Goal: Task Accomplishment & Management: Use online tool/utility

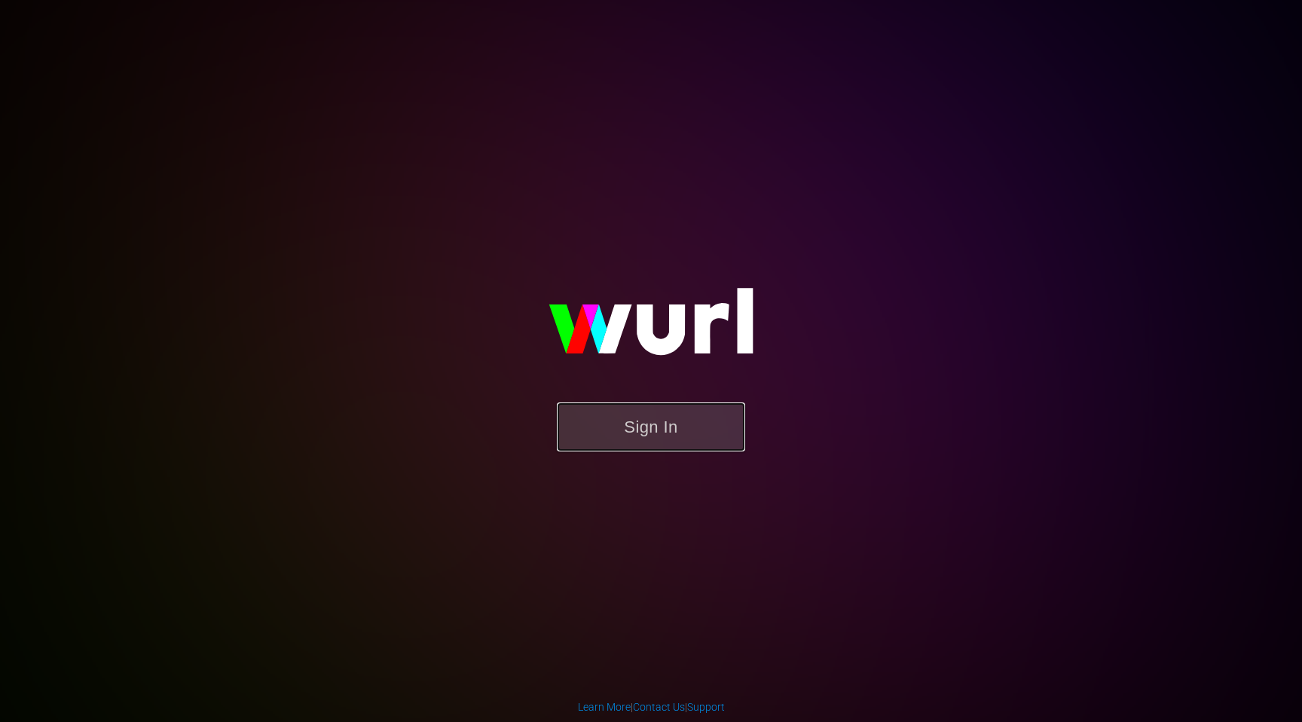
click at [621, 430] on button "Sign In" at bounding box center [651, 426] width 188 height 49
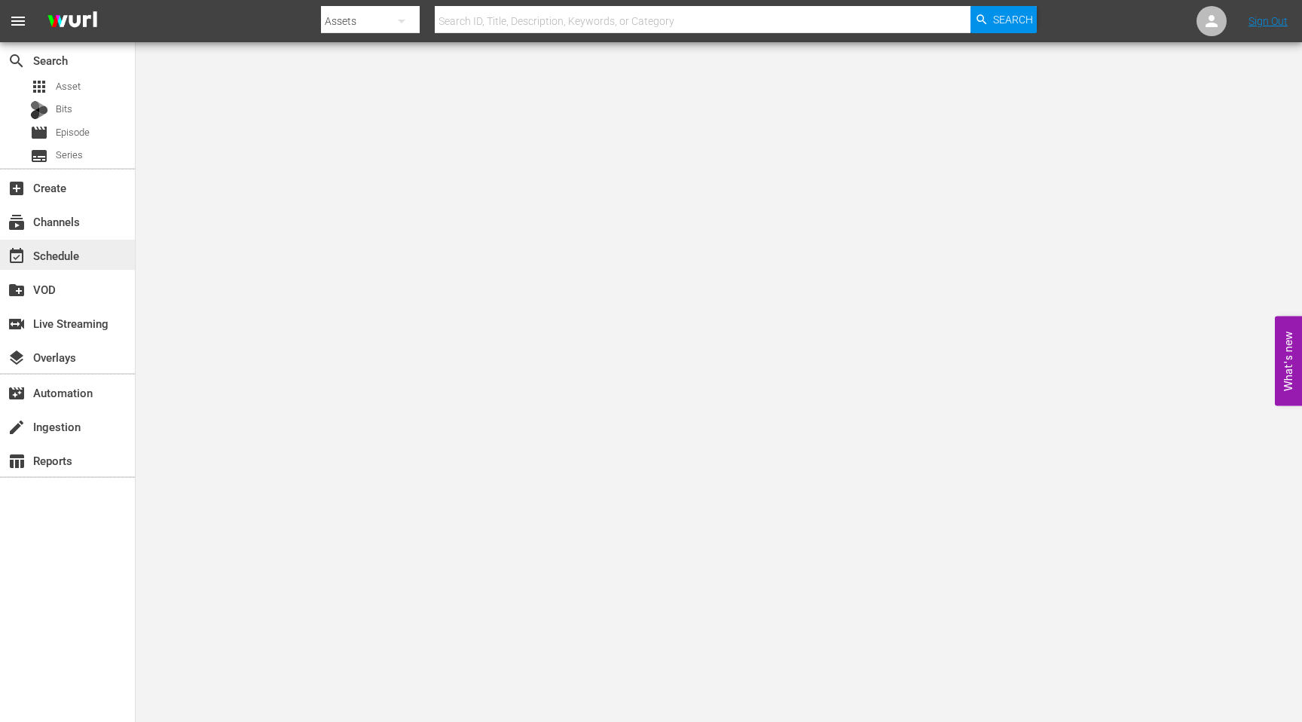
click at [93, 255] on div "event_available Schedule" at bounding box center [67, 255] width 135 height 30
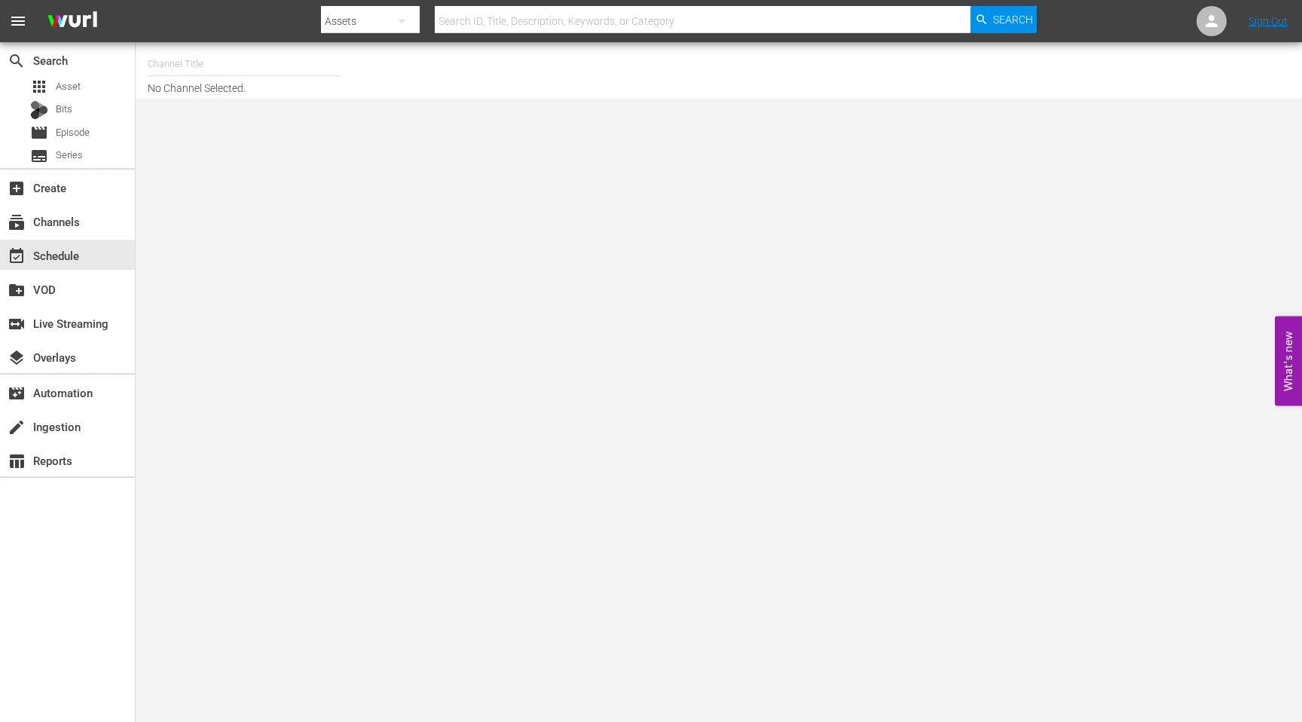
click at [273, 74] on input "text" at bounding box center [244, 64] width 193 height 36
type input "Commune"
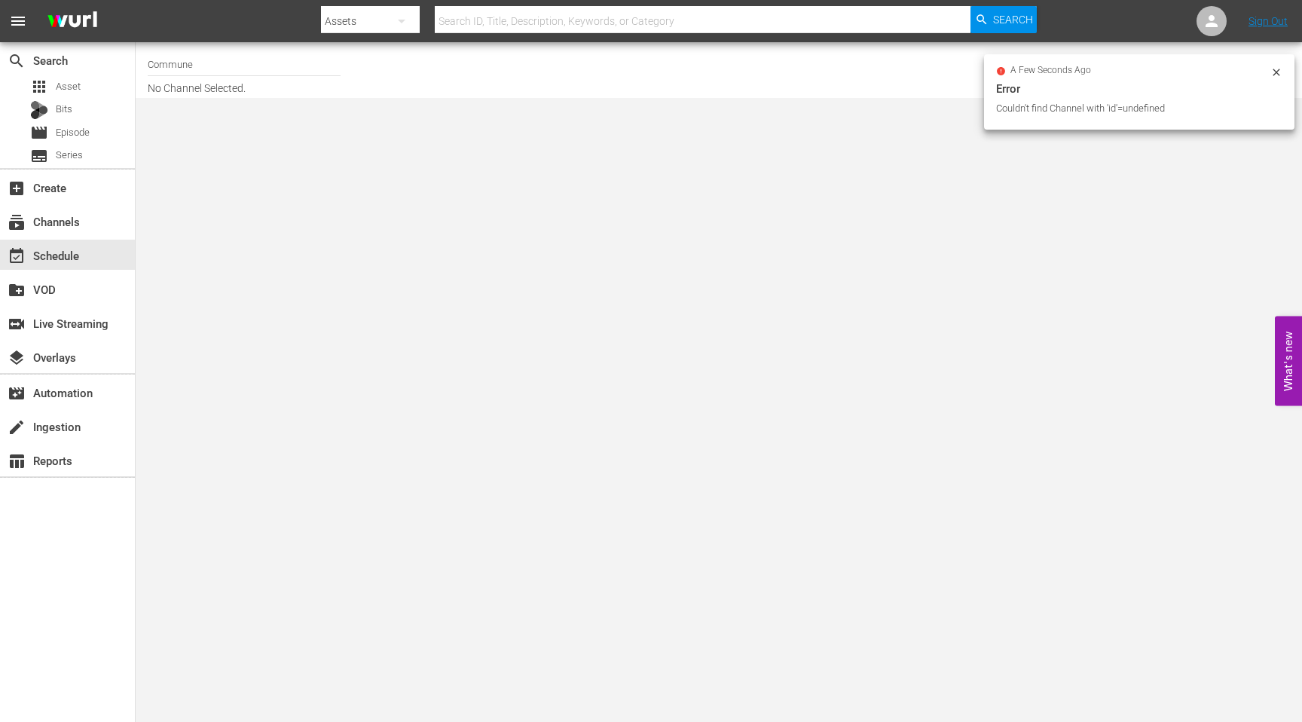
click at [199, 60] on input "Commune" at bounding box center [244, 64] width 193 height 36
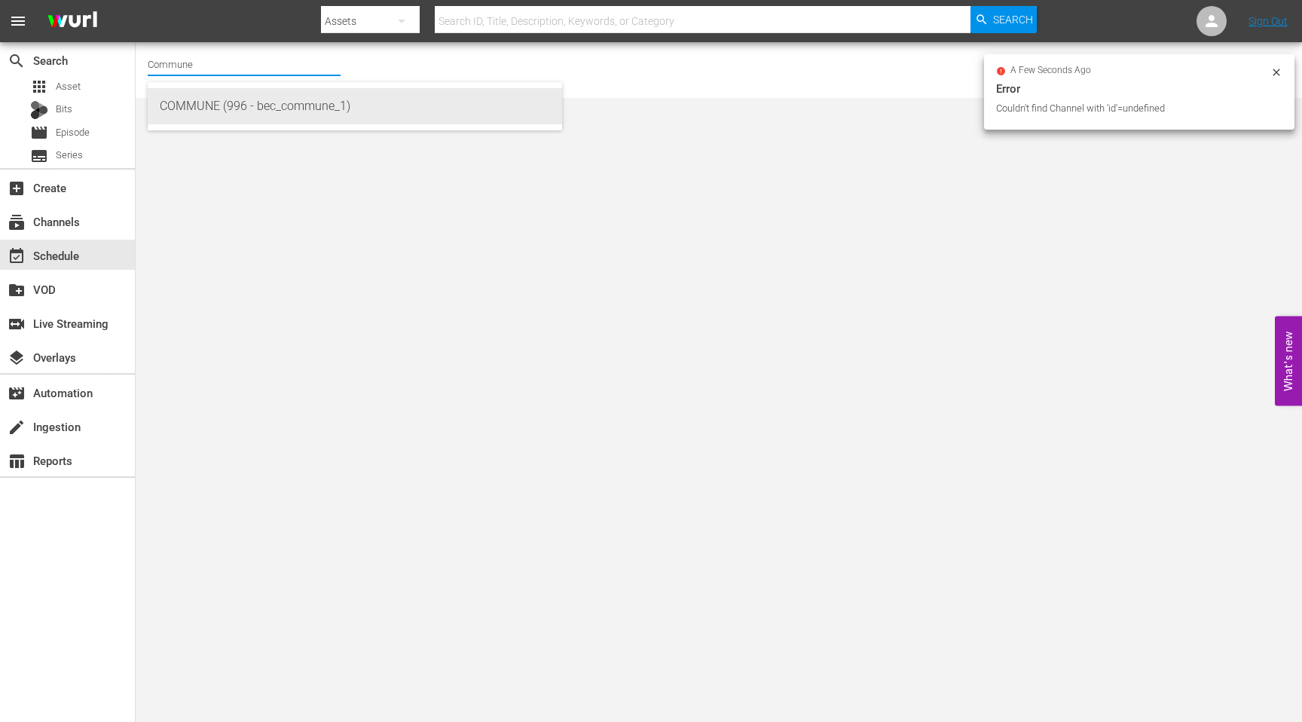
click at [215, 107] on div "COMMUNE (996 - bec_commune_1)" at bounding box center [355, 106] width 390 height 36
type input "COMMUNE (996 - bec_commune_1)"
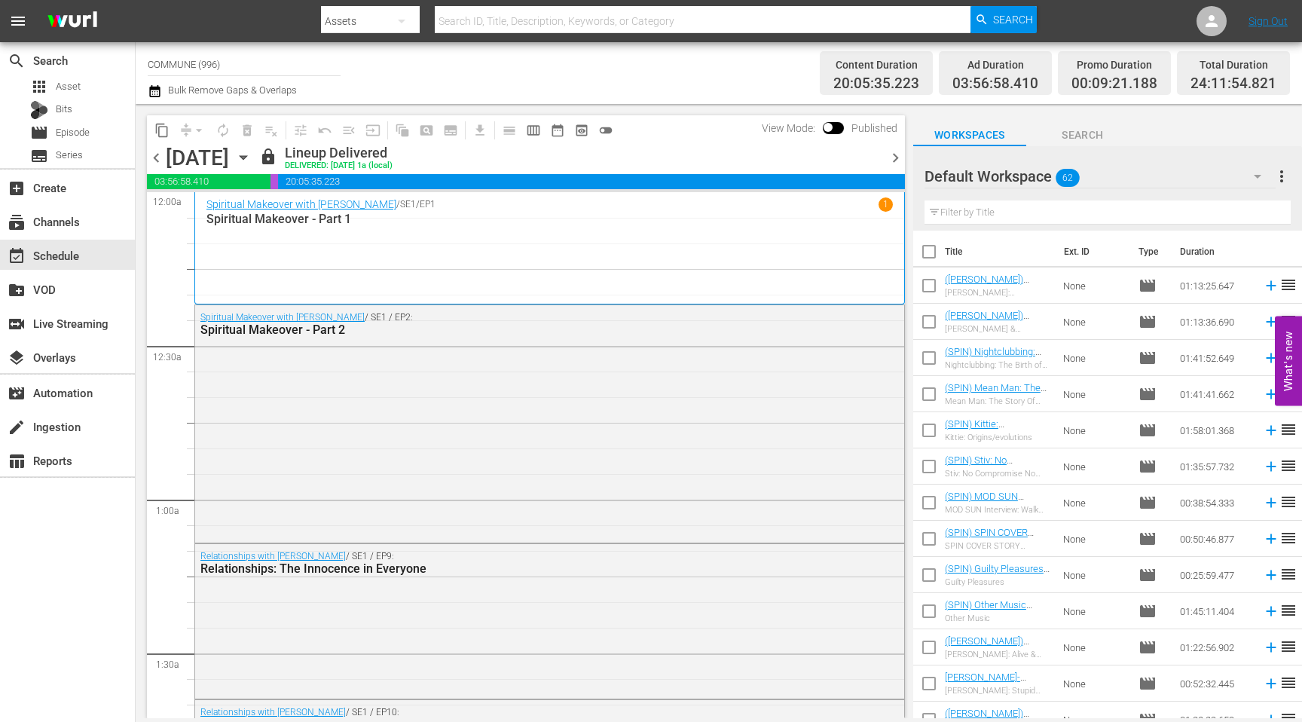
click at [158, 161] on span "chevron_left" at bounding box center [156, 157] width 19 height 19
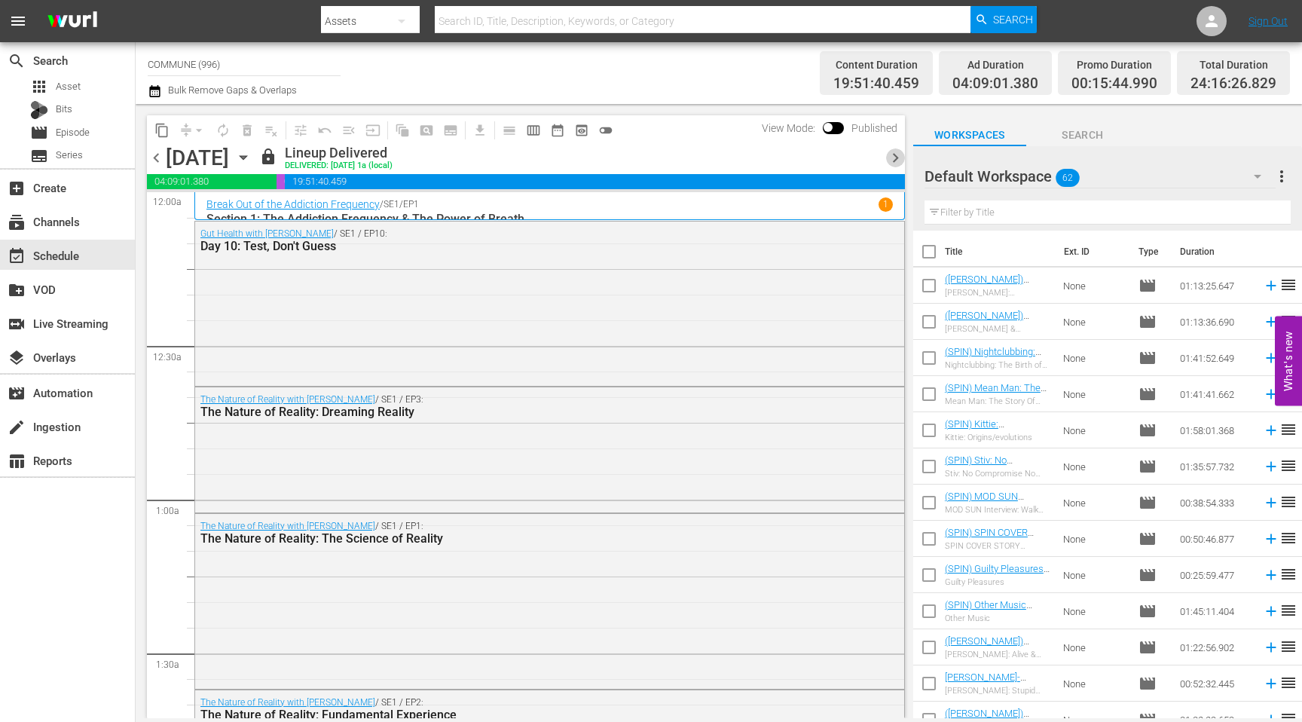
click at [892, 157] on span "chevron_right" at bounding box center [895, 157] width 19 height 19
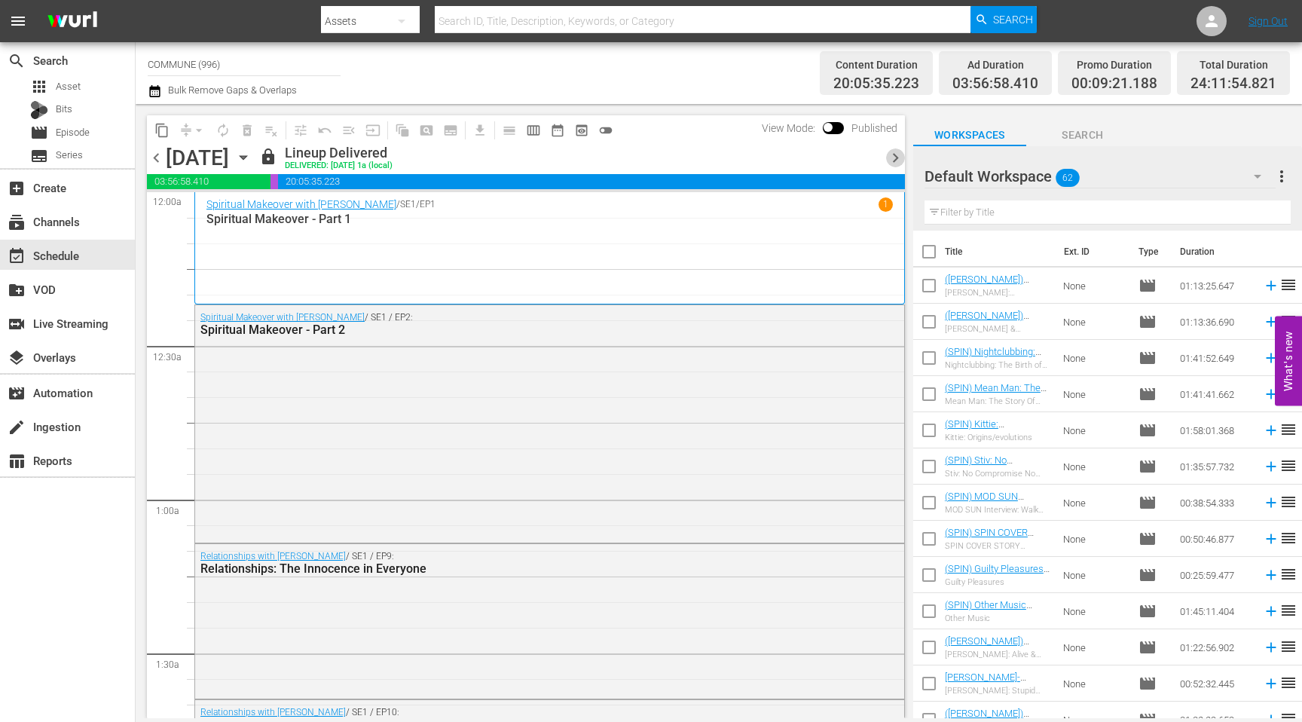
click at [891, 159] on span "chevron_right" at bounding box center [895, 157] width 19 height 19
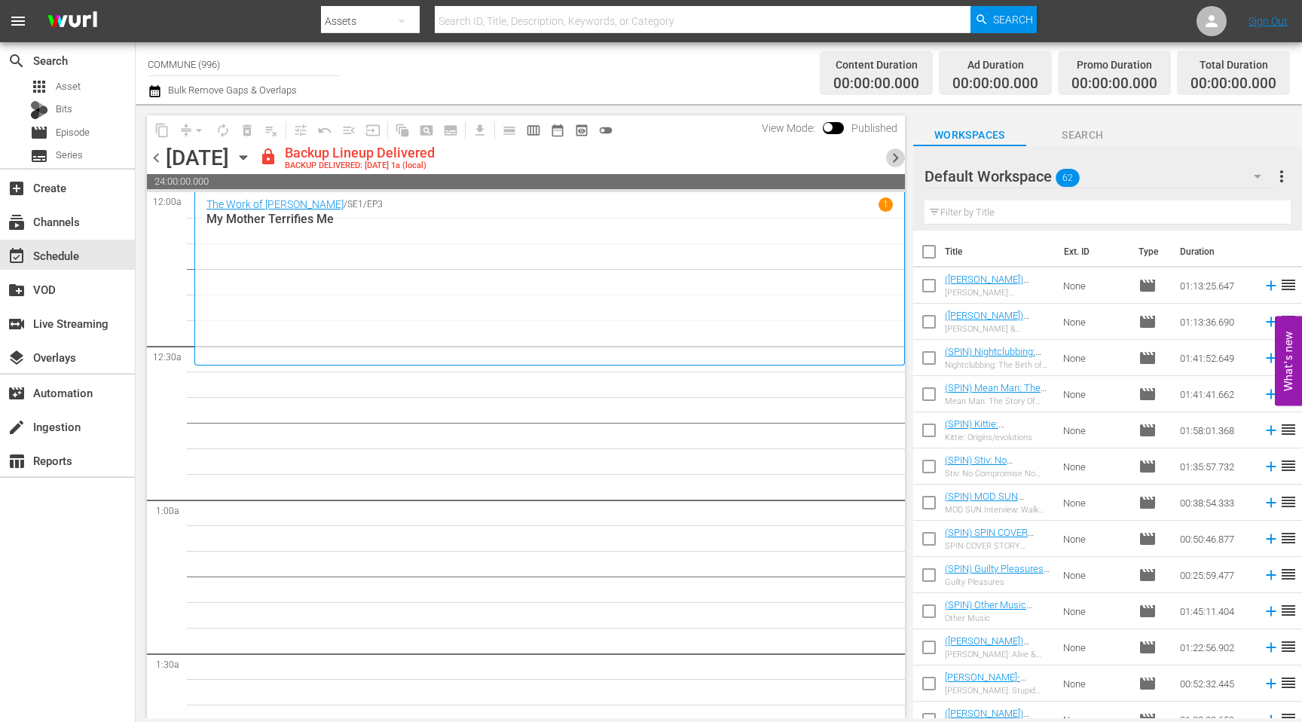
click at [891, 159] on span "chevron_right" at bounding box center [895, 157] width 19 height 19
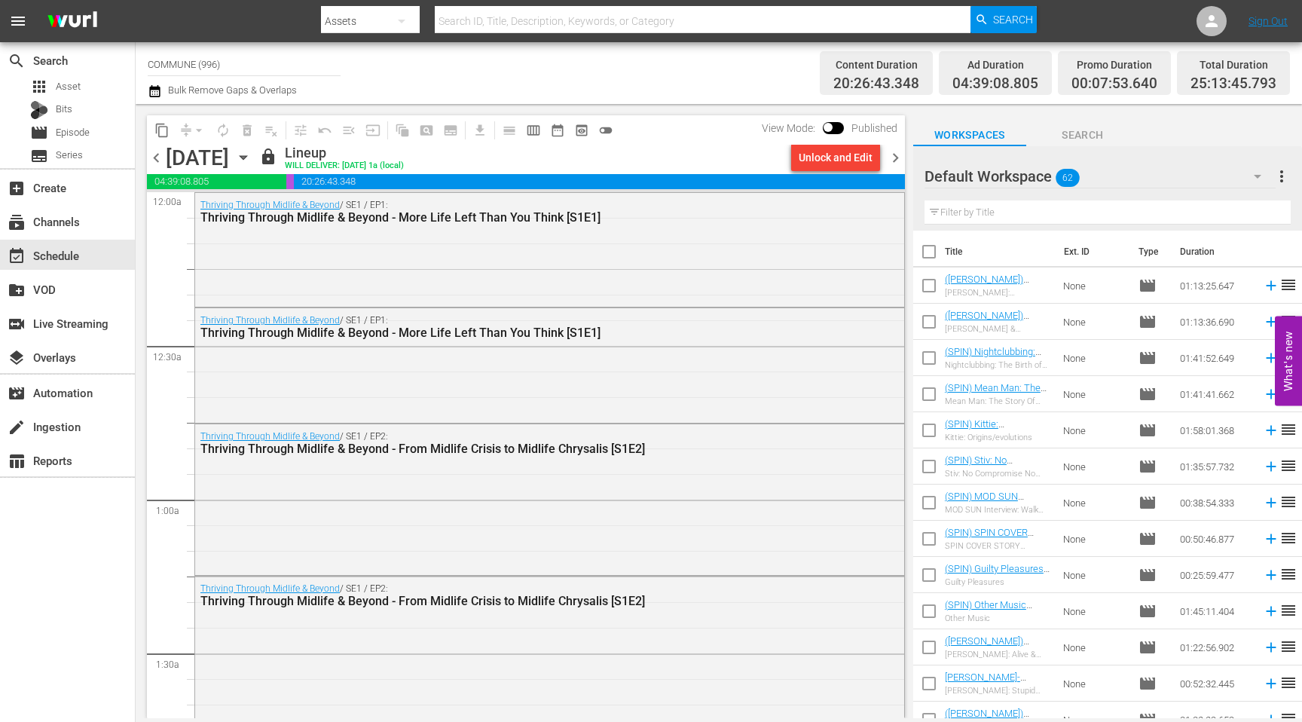
click at [891, 159] on span "chevron_right" at bounding box center [895, 157] width 19 height 19
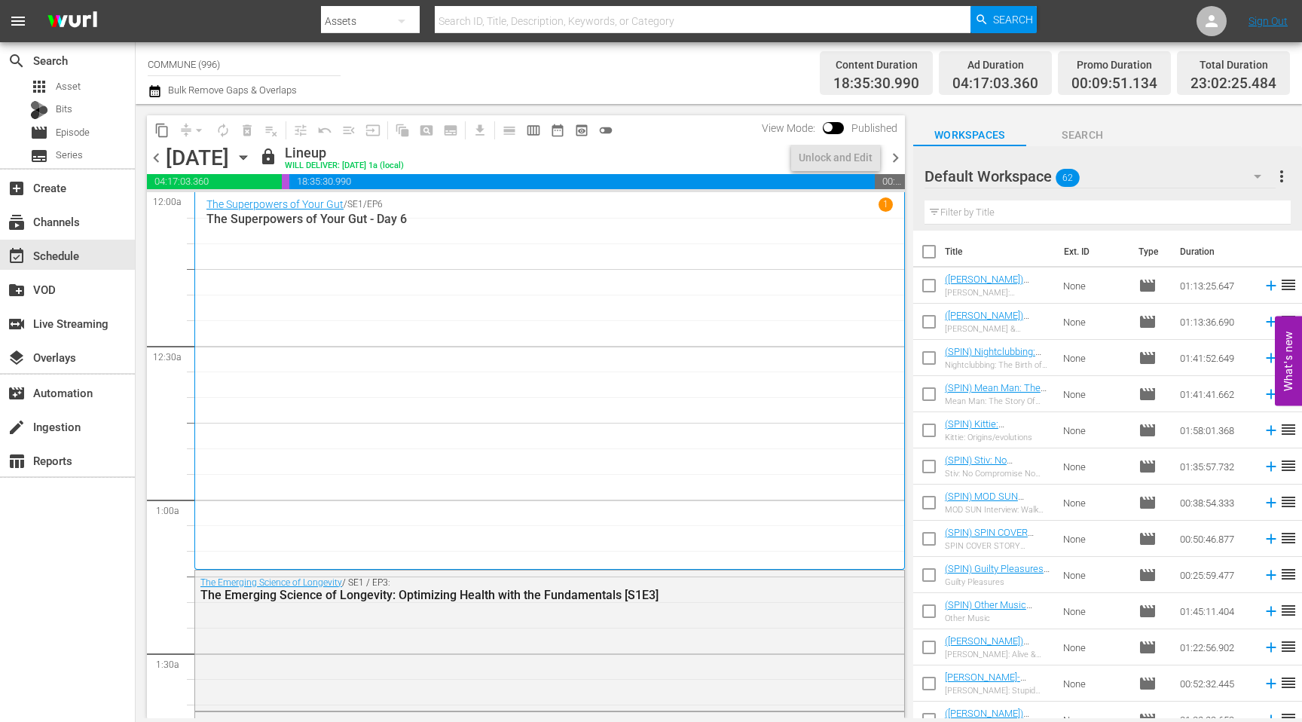
click at [891, 159] on span "chevron_right" at bounding box center [895, 157] width 19 height 19
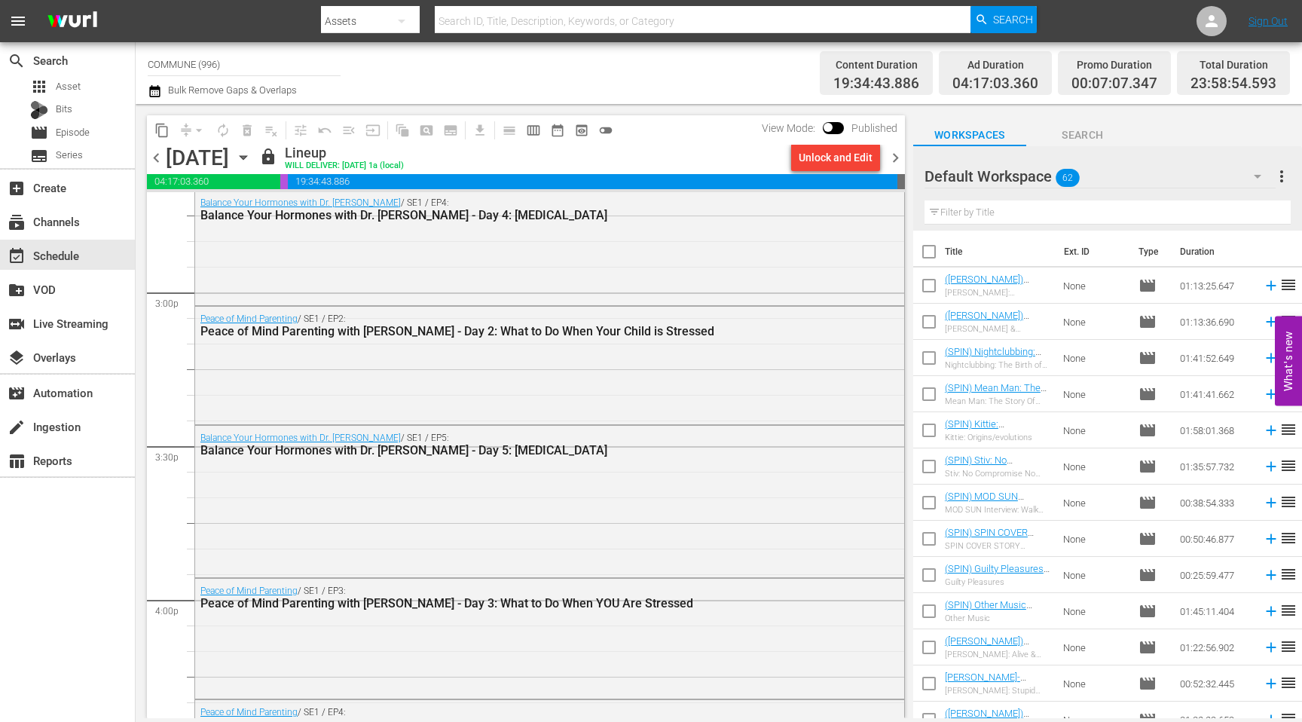
scroll to position [4748, 0]
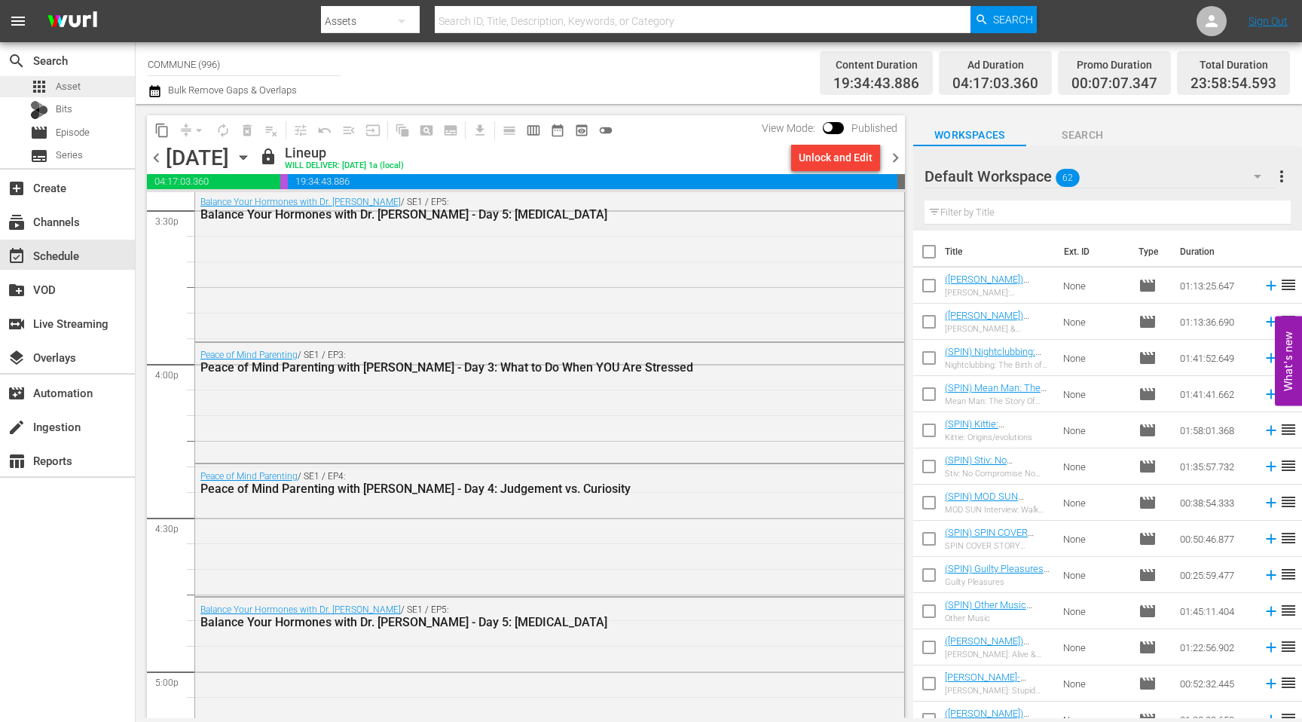
click at [82, 81] on div "apps Asset" at bounding box center [67, 86] width 135 height 21
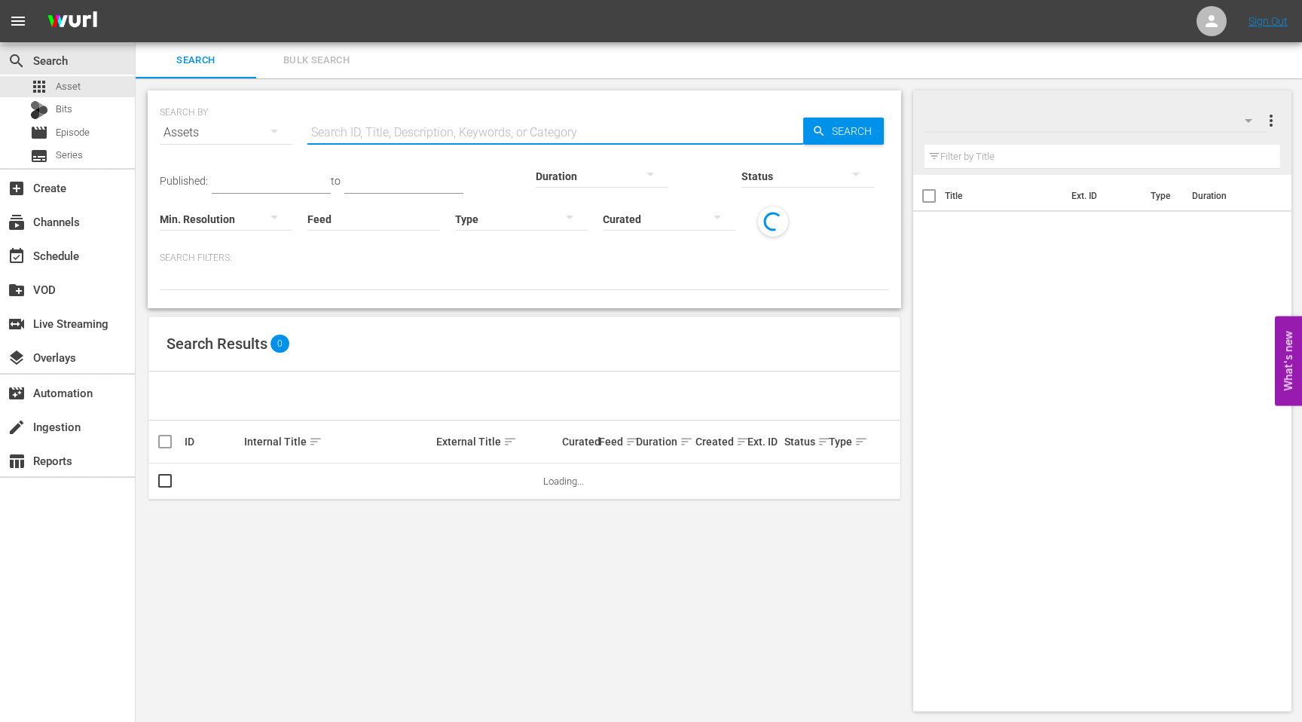
click at [431, 130] on input "text" at bounding box center [555, 133] width 496 height 36
paste input "[PERSON_NAME]: Ancestral Diets, Nutrient Dense Ingredients + Whole Foods for Im…"
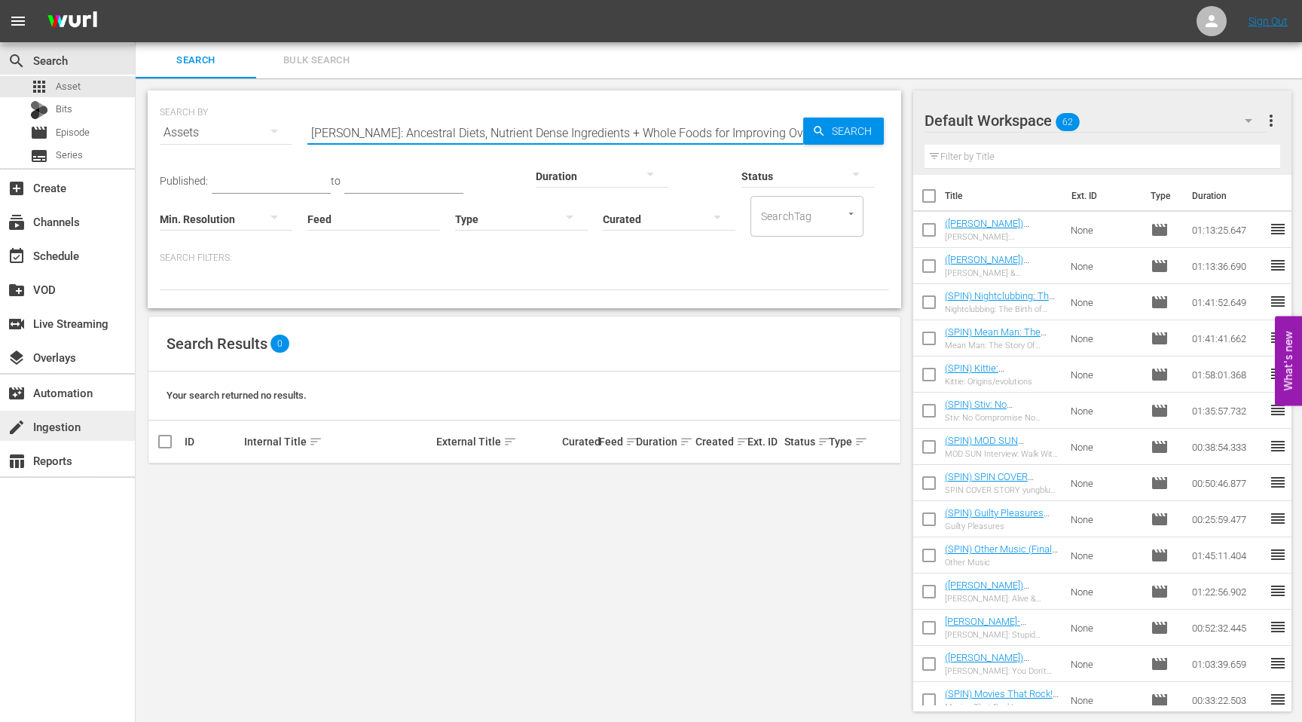
type input "[PERSON_NAME]: Ancestral Diets, Nutrient Dense Ingredients + Whole Foods for Im…"
click at [72, 425] on div "create Ingestion" at bounding box center [42, 425] width 84 height 14
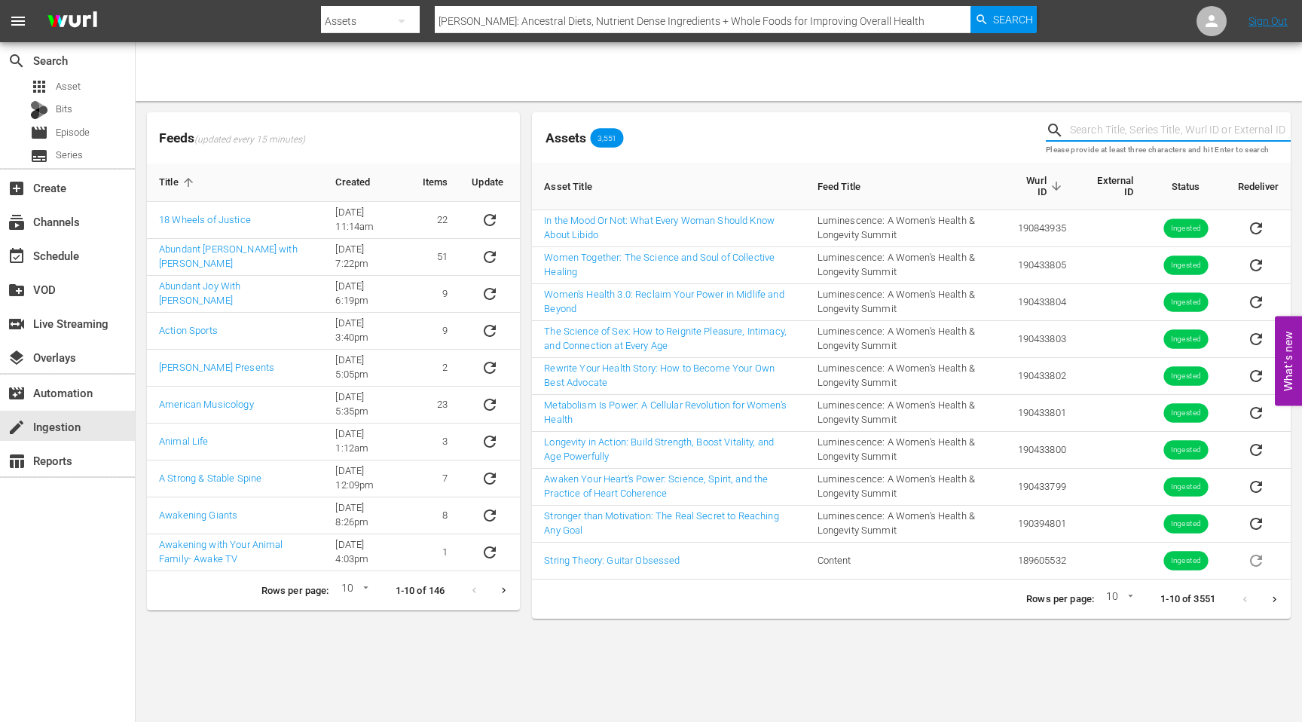
click at [1102, 129] on input "text" at bounding box center [1180, 130] width 221 height 23
paste input "[PERSON_NAME]: Ancestral Diets, Nutrient Dense Ingredients + Whole Foods for Im…"
type input "[PERSON_NAME]: Ancestral Diets, Nutrient Dense Ingredients + Whole Foods for Im…"
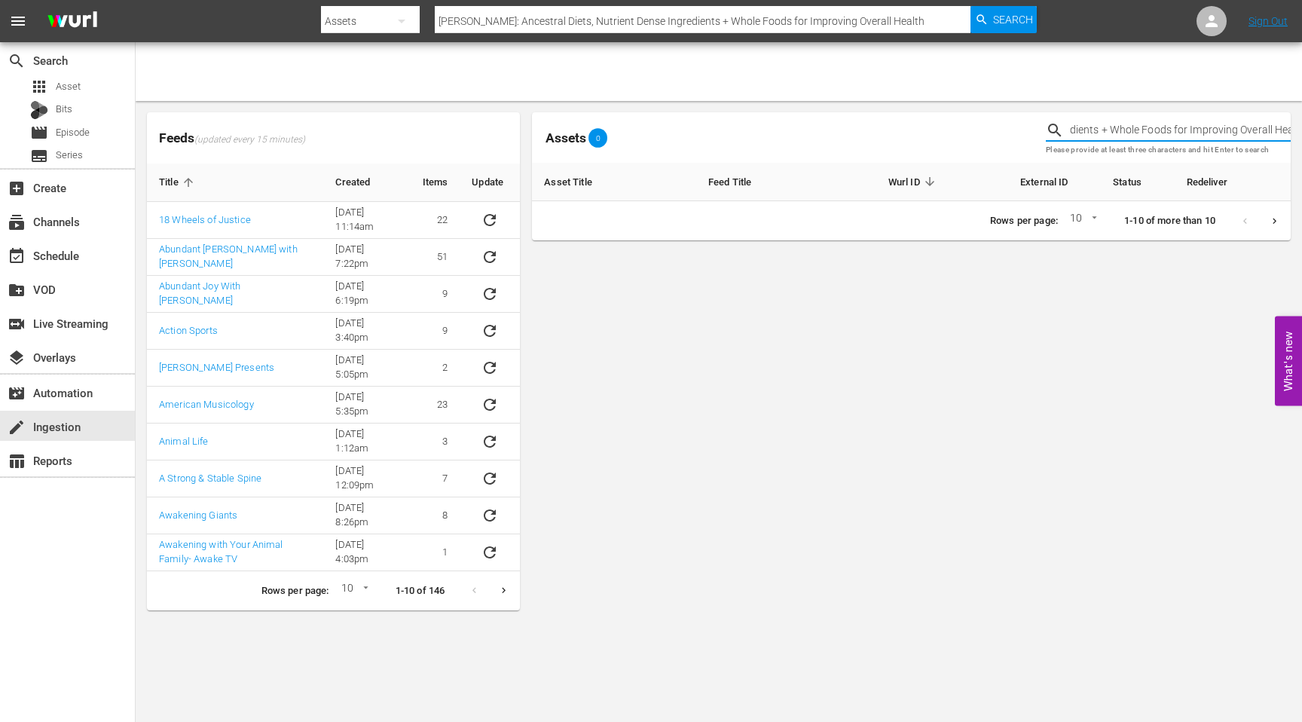
click at [1247, 133] on input "[PERSON_NAME]: Ancestral Diets, Nutrient Dense Ingredients + Whole Foods for Im…" at bounding box center [1180, 130] width 221 height 23
click at [1246, 133] on input "[PERSON_NAME]: Ancestral Diets, Nutrient Dense Ingredients + Whole Foods for Im…" at bounding box center [1180, 130] width 221 height 23
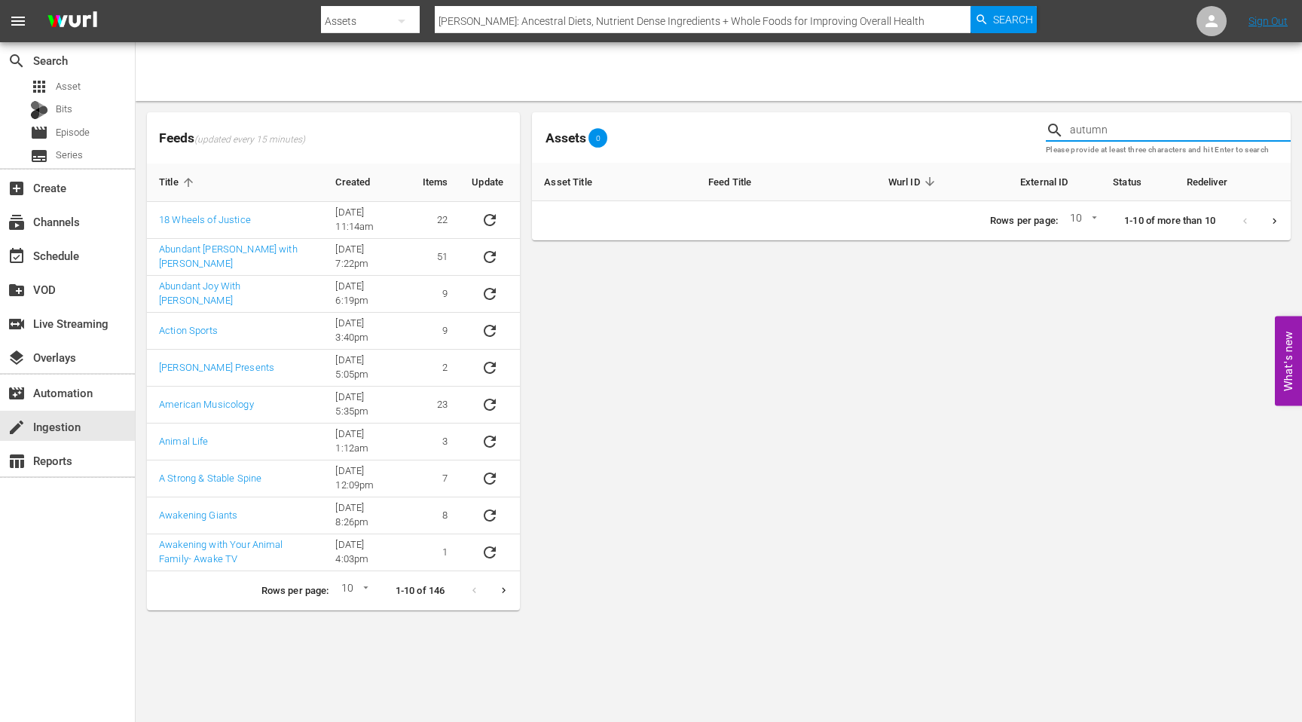
click at [1151, 134] on input "autumn" at bounding box center [1180, 130] width 221 height 23
paste input "[PERSON_NAME]"
type input "[PERSON_NAME]"
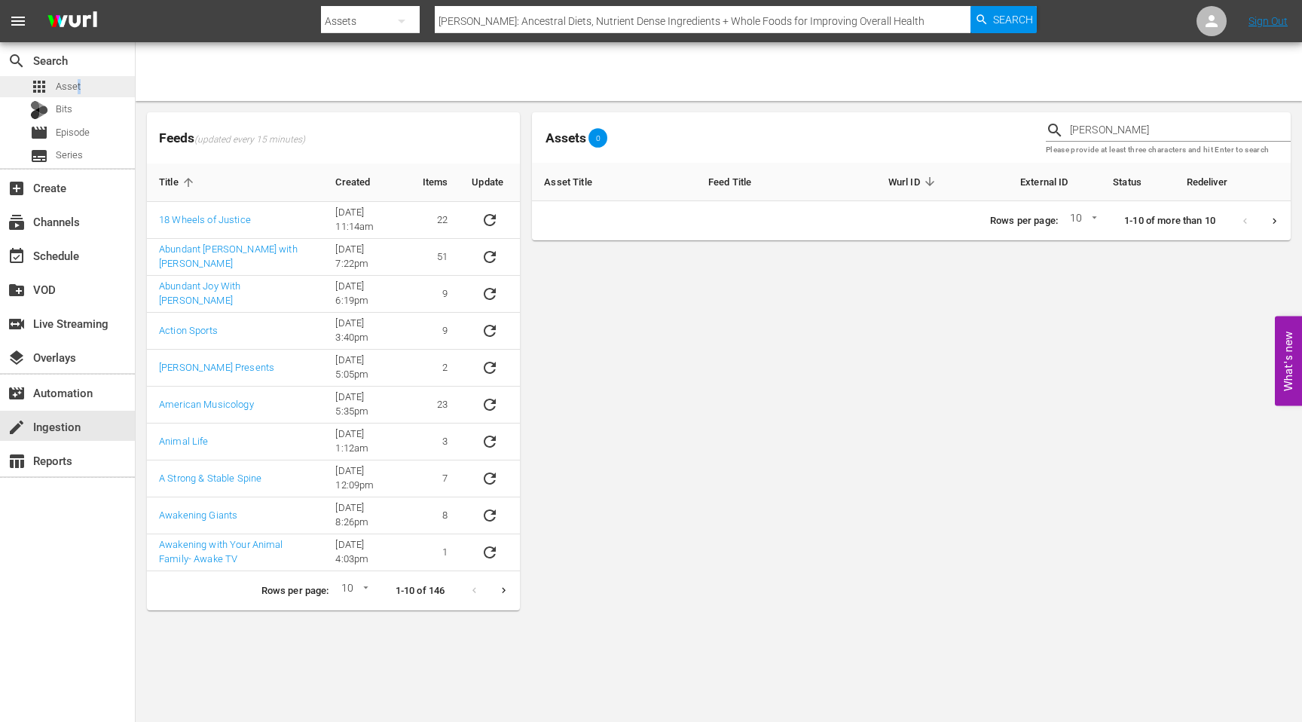
click at [78, 85] on span "Asset" at bounding box center [68, 86] width 25 height 15
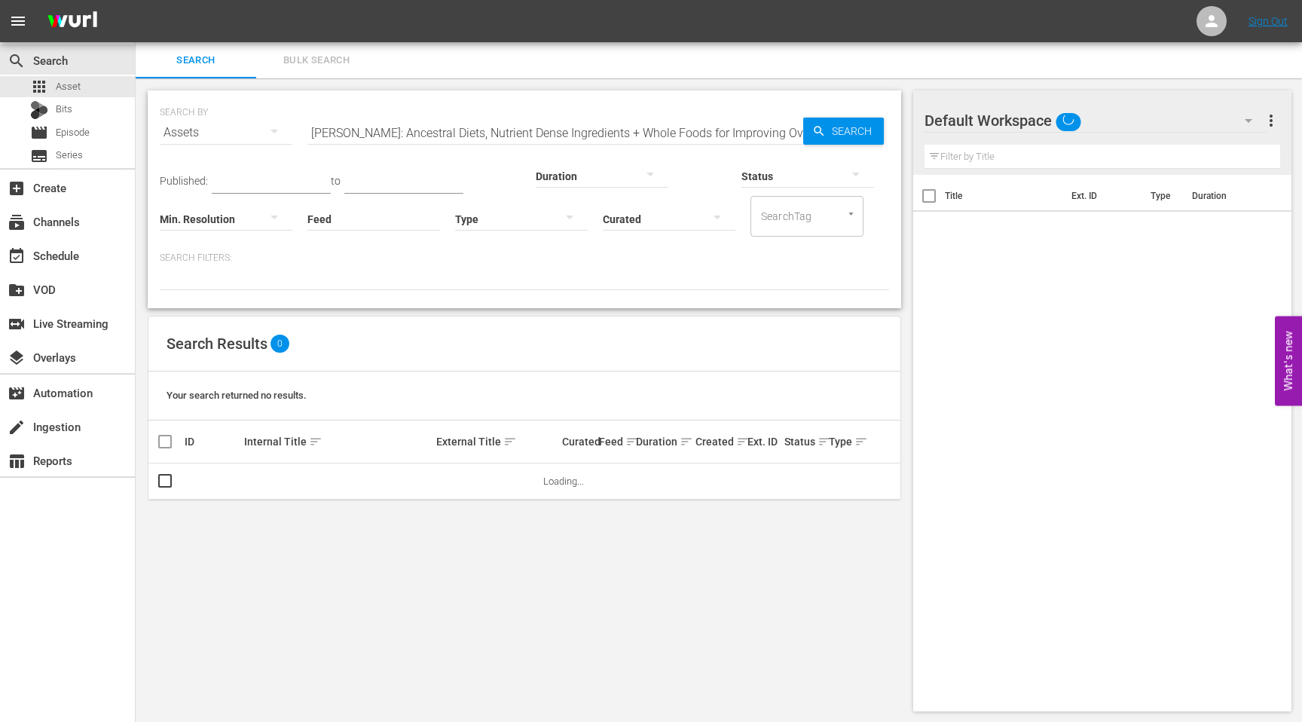
click at [554, 128] on input "[PERSON_NAME]: Ancestral Diets, Nutrient Dense Ingredients + Whole Foods for Im…" at bounding box center [555, 133] width 496 height 36
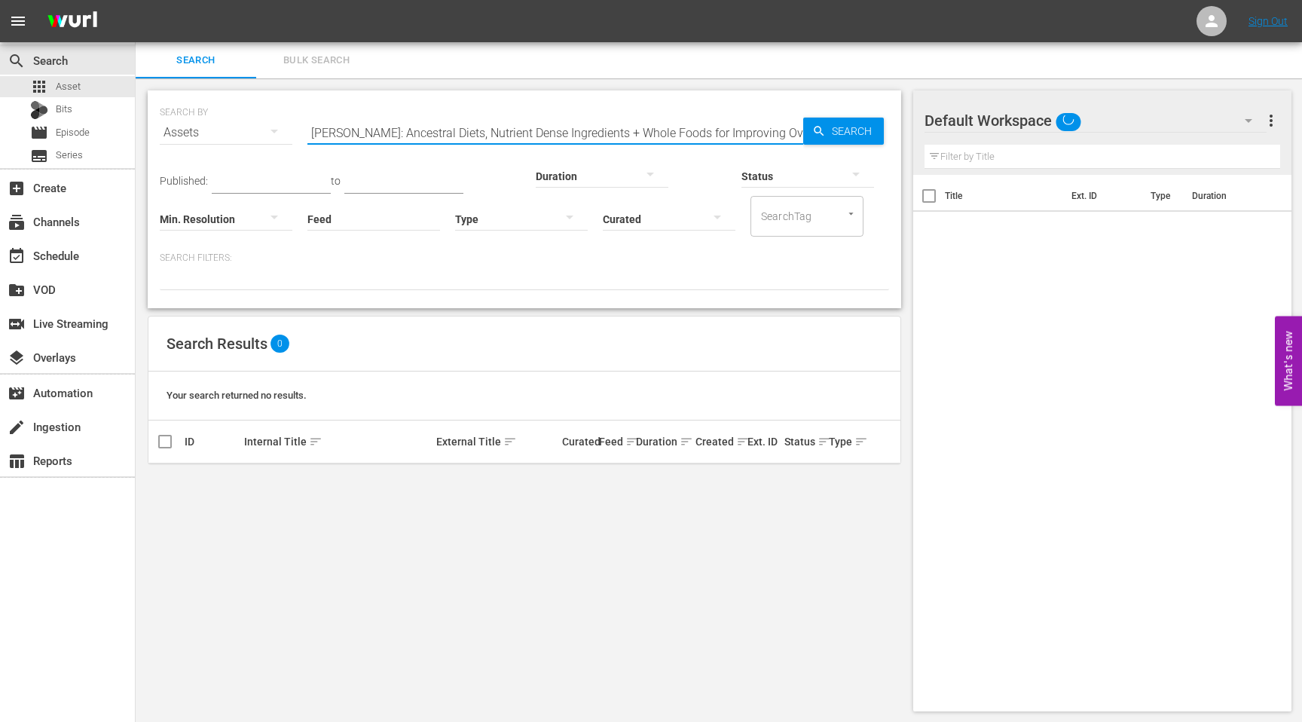
click at [554, 128] on input "[PERSON_NAME]: Ancestral Diets, Nutrient Dense Ingredients + Whole Foods for Im…" at bounding box center [555, 133] width 496 height 36
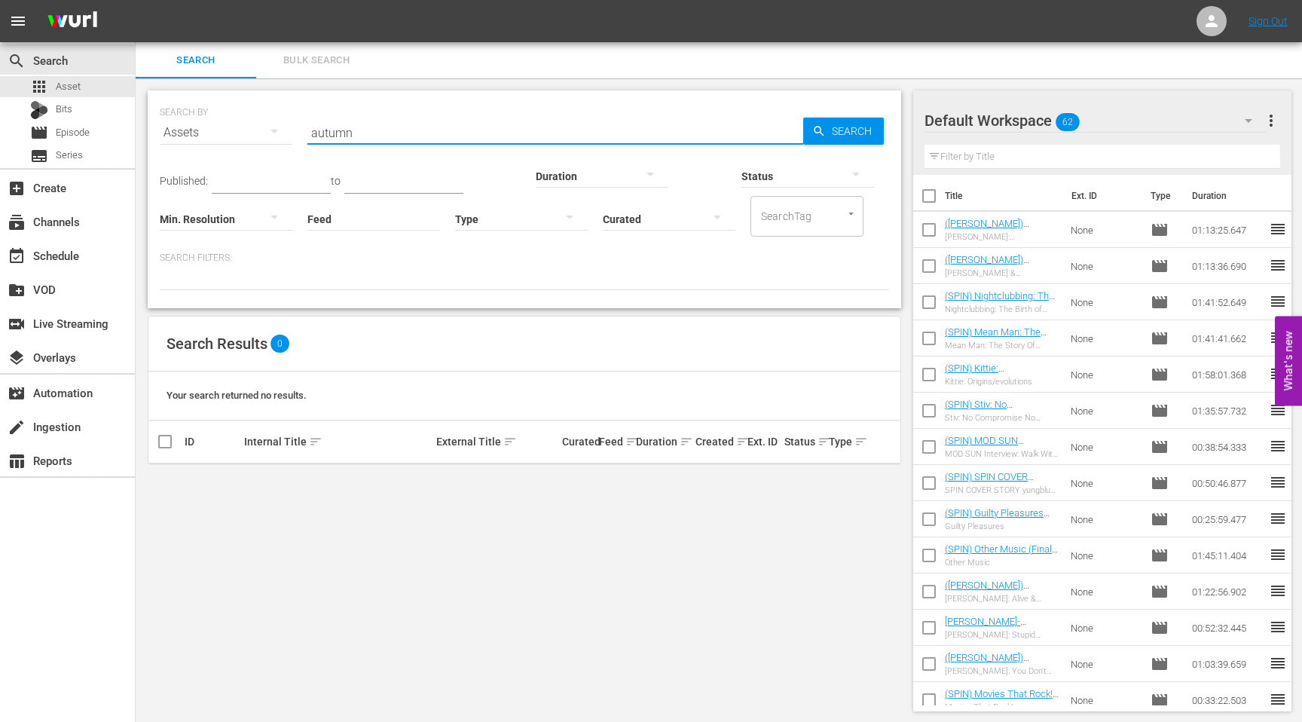
click at [421, 133] on input "autumn" at bounding box center [555, 133] width 496 height 36
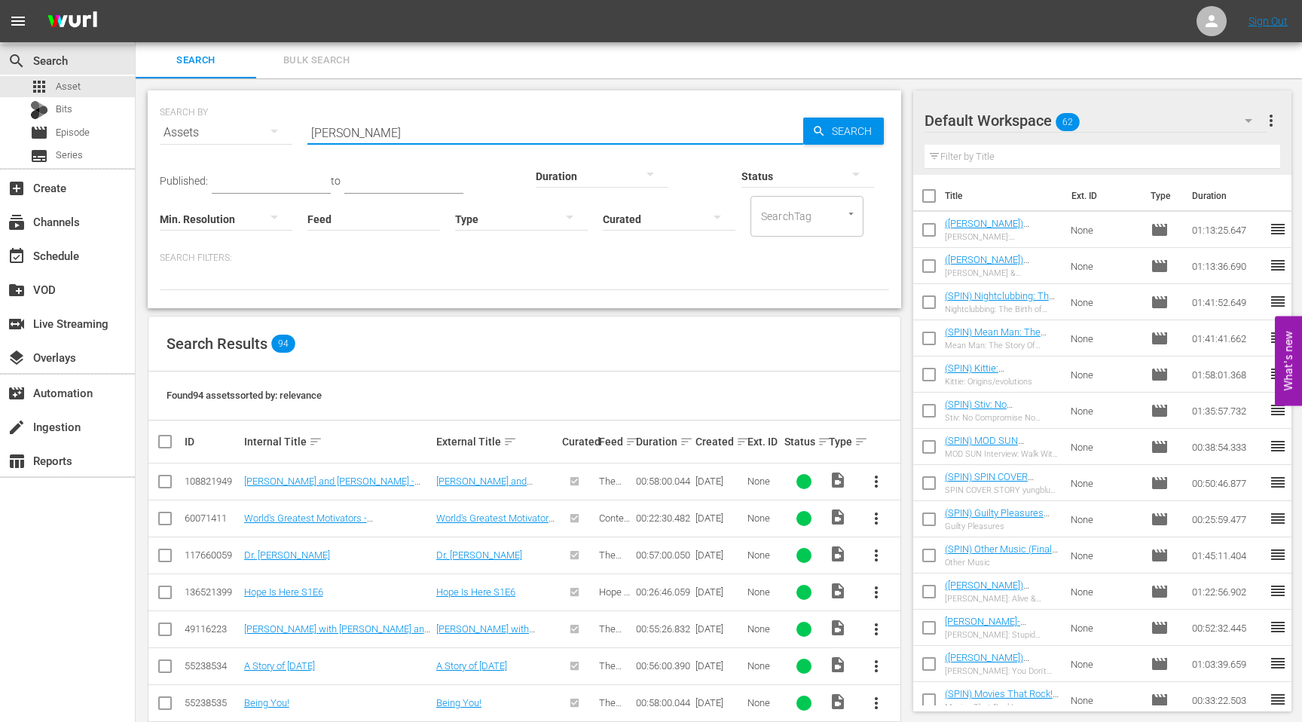
click at [402, 133] on input "[PERSON_NAME]" at bounding box center [555, 133] width 496 height 36
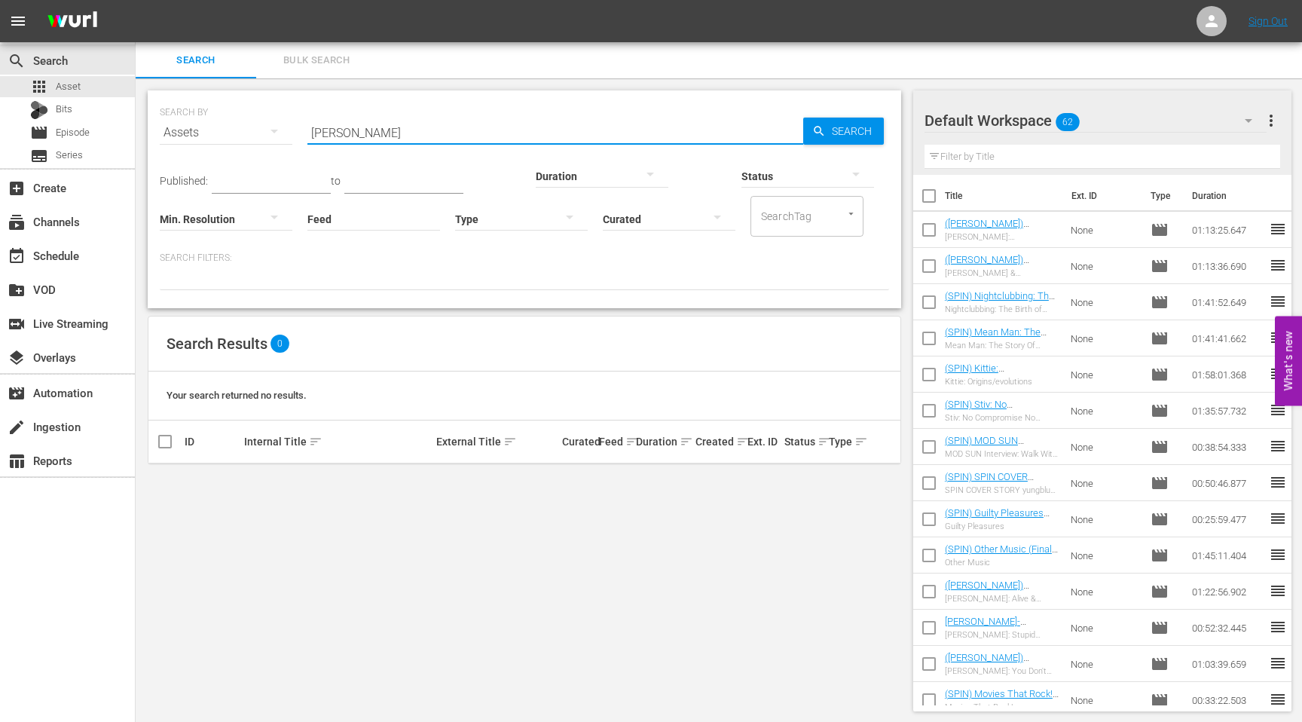
type input "[PERSON_NAME]"
click at [838, 121] on span "Search" at bounding box center [855, 131] width 58 height 27
click at [58, 431] on div "create Ingestion" at bounding box center [42, 425] width 84 height 14
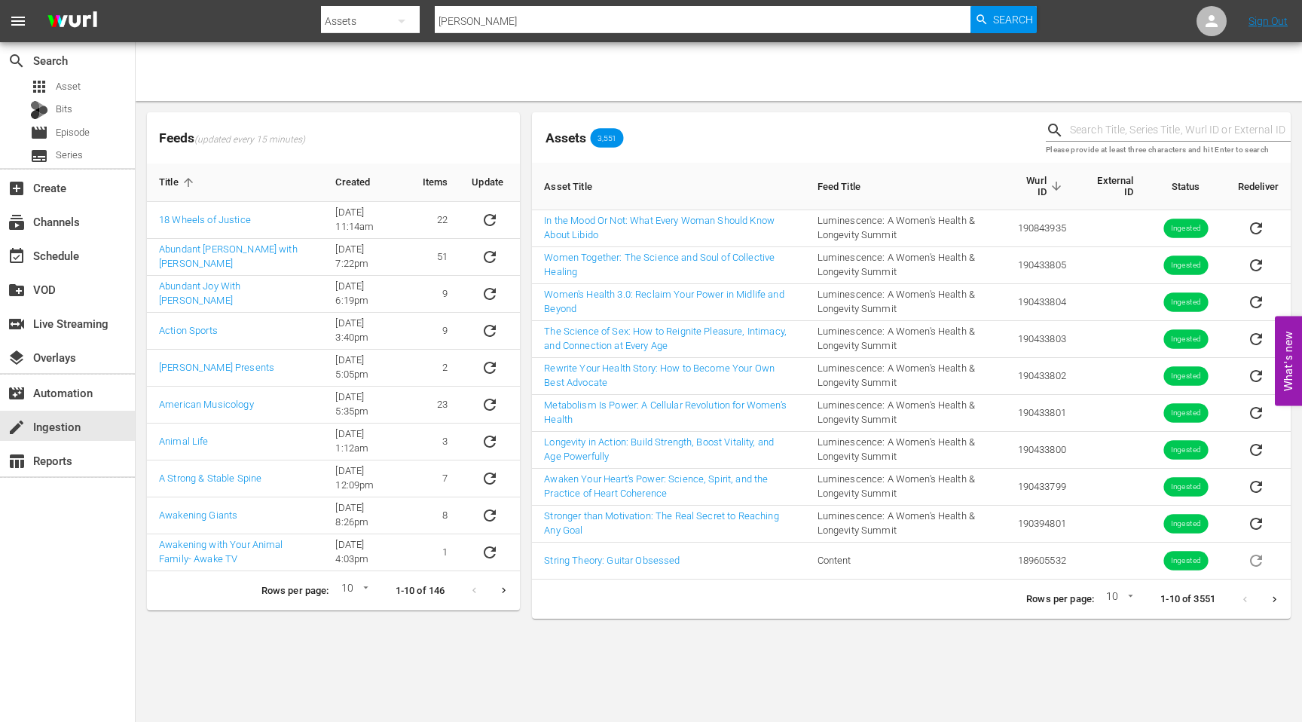
click at [1136, 129] on input "text" at bounding box center [1180, 130] width 221 height 23
type input "[PERSON_NAME]"
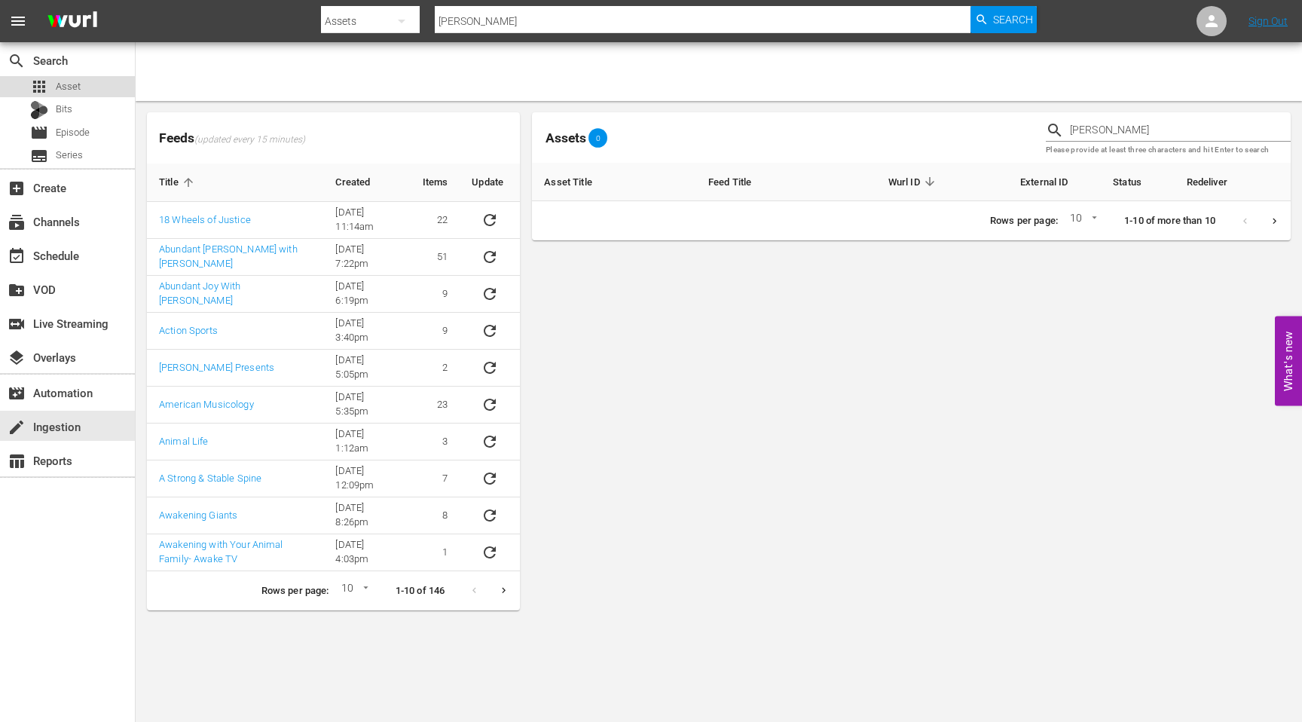
click at [85, 88] on div "apps Asset" at bounding box center [67, 86] width 135 height 21
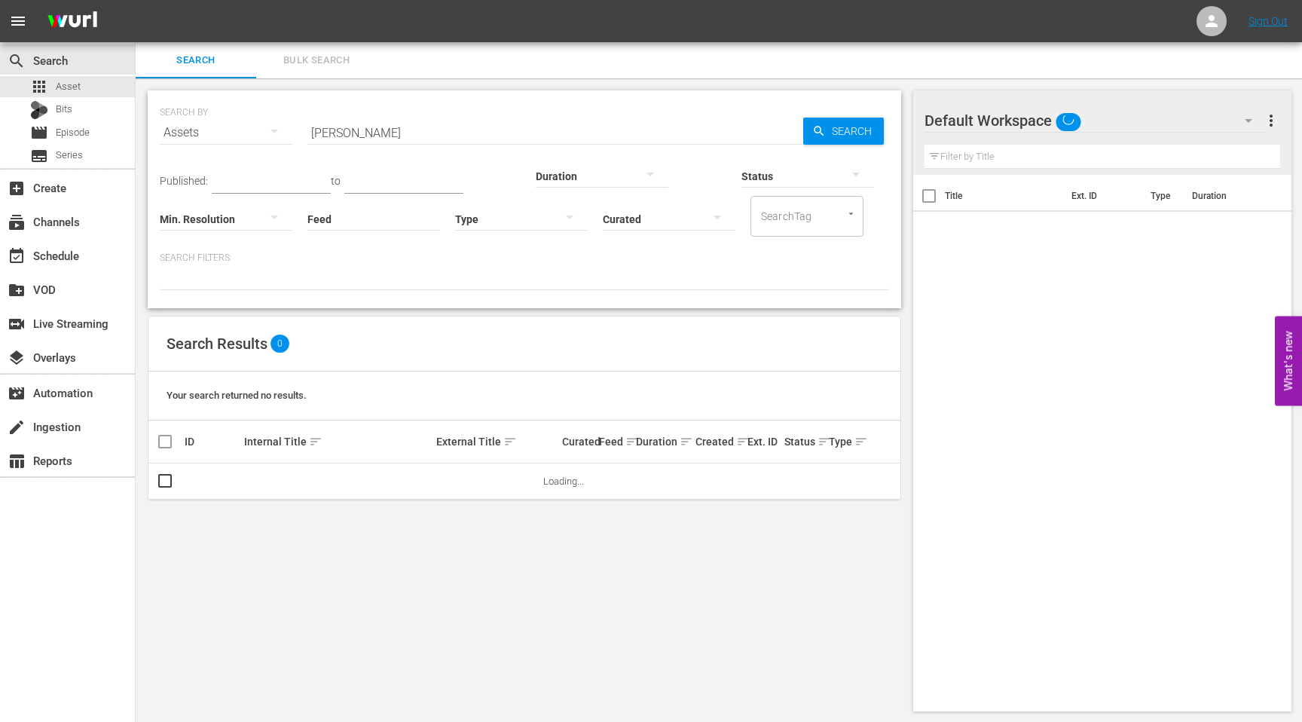
click at [409, 124] on input "[PERSON_NAME]" at bounding box center [555, 133] width 496 height 36
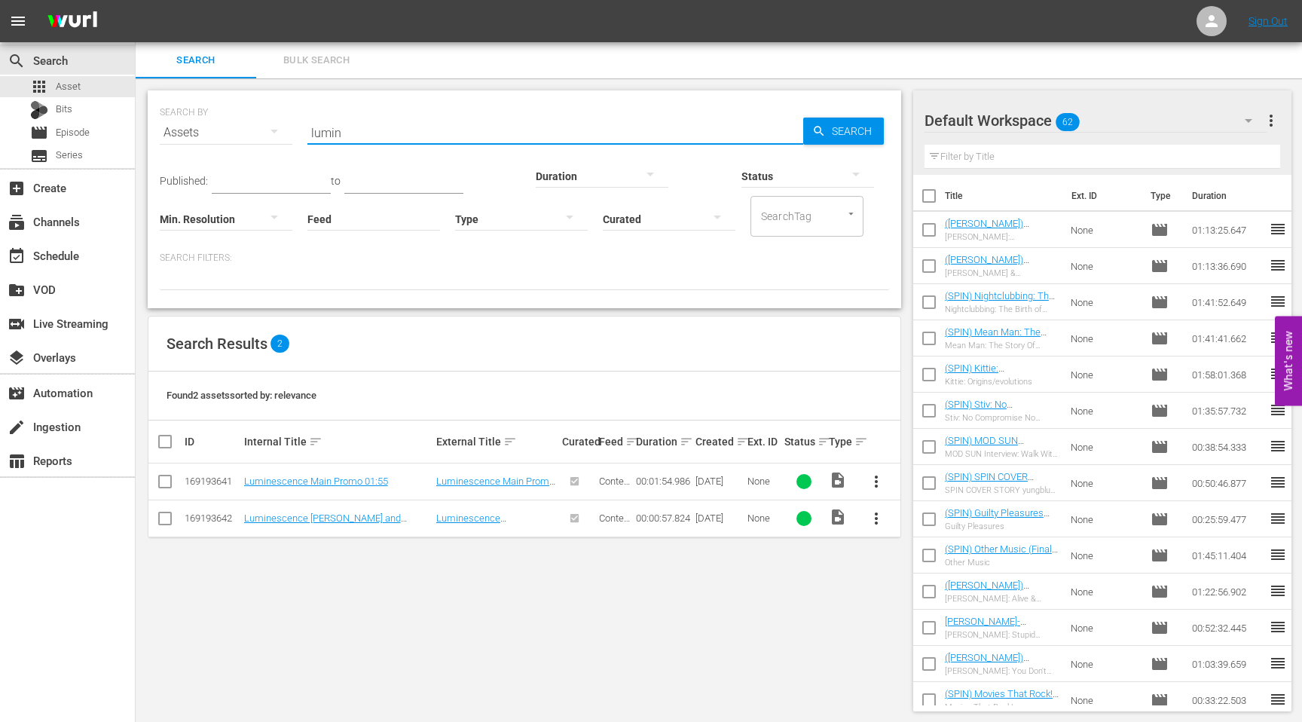
type input "lumin"
